Goal: Check status: Check status

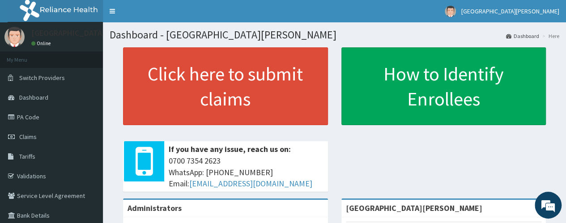
click at [30, 136] on span "Claims" at bounding box center [27, 137] width 17 height 8
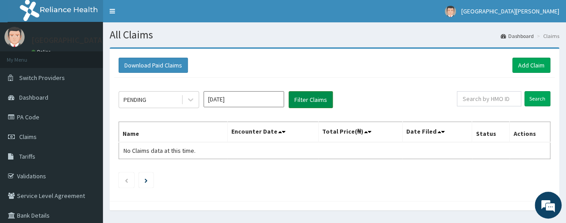
click at [306, 98] on button "Filter Claims" at bounding box center [310, 99] width 44 height 17
click at [542, 96] on input "Search" at bounding box center [537, 98] width 26 height 15
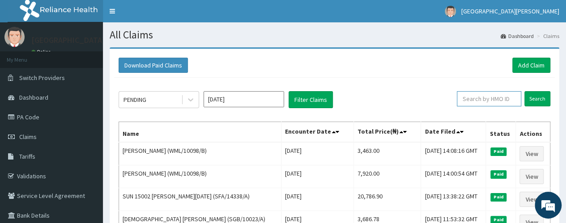
paste input "kAoGALe5"
type input "kAoGALe5"
click at [537, 99] on input "Search" at bounding box center [537, 98] width 26 height 15
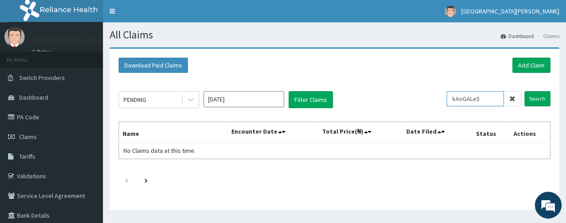
drag, startPoint x: 494, startPoint y: 98, endPoint x: 454, endPoint y: 98, distance: 40.3
click at [454, 98] on input "kAoGALe5" at bounding box center [474, 98] width 57 height 15
click at [524, 91] on input "Search" at bounding box center [537, 98] width 26 height 15
paste input "AKF/10003/A"
type input "AKF/10003/A"
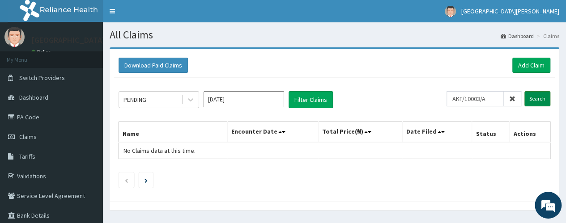
click at [540, 100] on input "Search" at bounding box center [537, 98] width 26 height 15
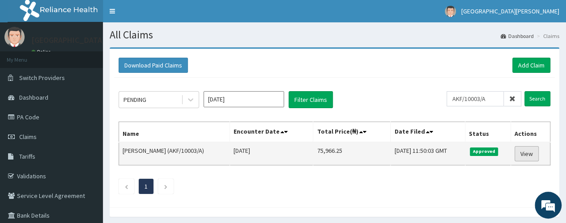
click at [526, 153] on link "View" at bounding box center [526, 153] width 24 height 15
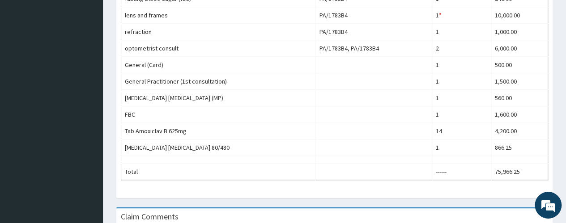
scroll to position [461, 0]
